Goal: Navigation & Orientation: Find specific page/section

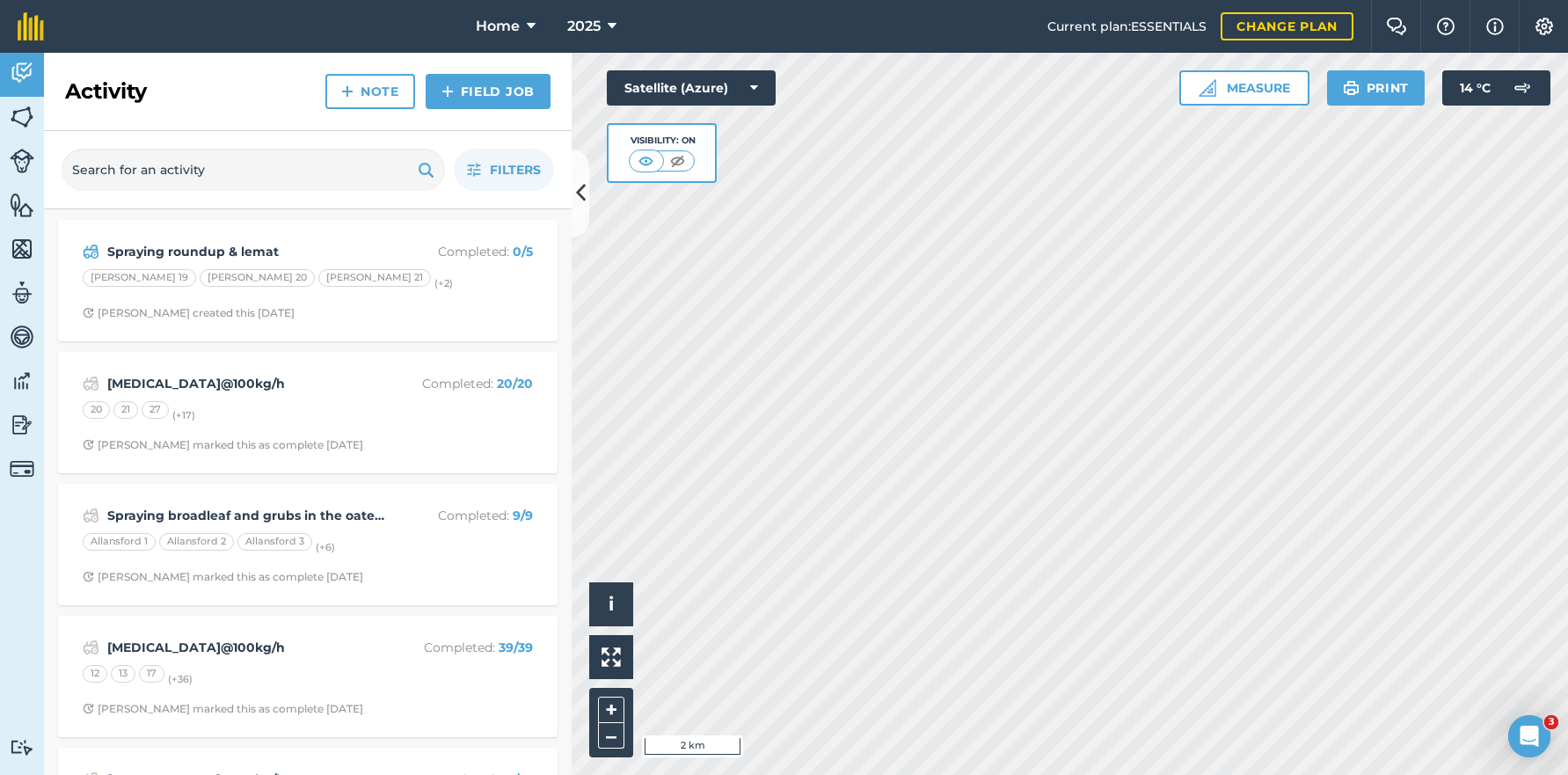
click at [347, 39] on nav "Home 2025" at bounding box center [554, 26] width 986 height 53
